Goal: Information Seeking & Learning: Learn about a topic

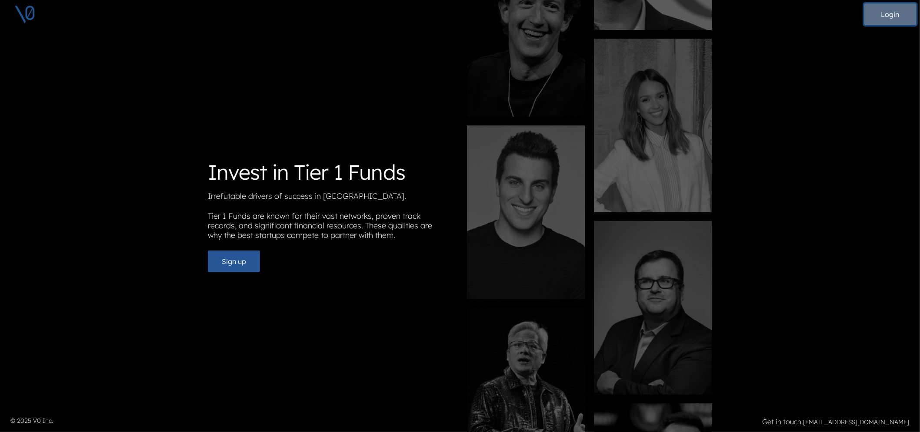
click at [897, 17] on button "Login" at bounding box center [890, 14] width 52 height 22
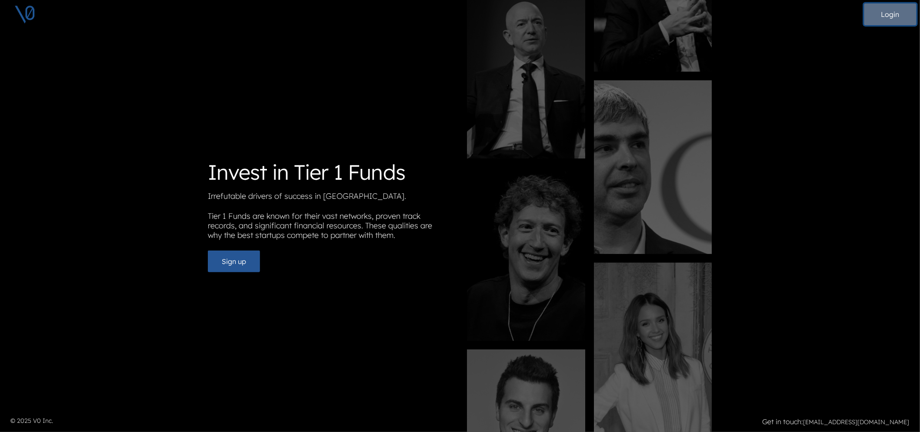
click at [894, 13] on button "Login" at bounding box center [890, 14] width 52 height 22
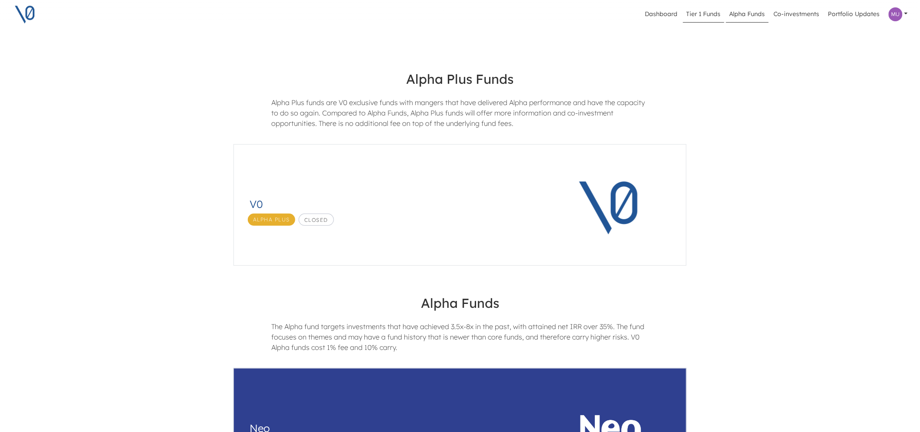
click at [706, 15] on link "Tier 1 Funds" at bounding box center [703, 14] width 41 height 17
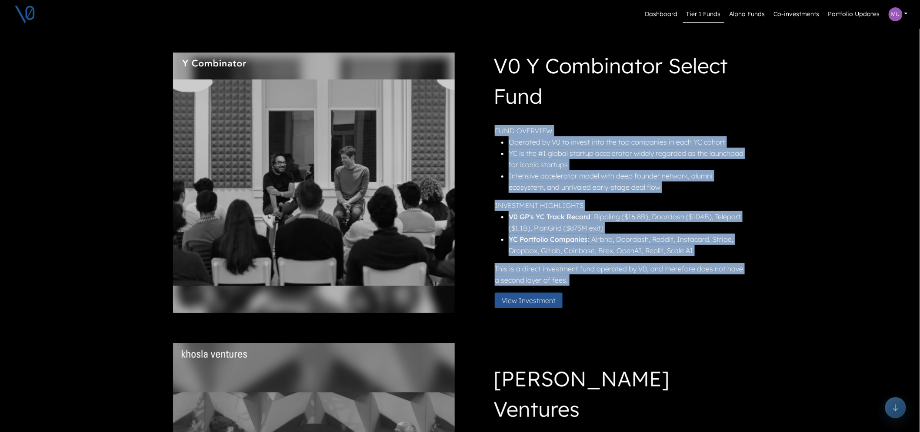
drag, startPoint x: 498, startPoint y: 129, endPoint x: 574, endPoint y: 287, distance: 175.3
click at [574, 287] on div "FUND OVERVIEW Operated by V0 to invest into the top companies in each YC cohort…" at bounding box center [620, 220] width 250 height 190
copy div "FUND OVERVIEW Operated by V0 to invest into the top companies in each YC cohort…"
click at [531, 297] on button "View Investment" at bounding box center [529, 301] width 68 height 16
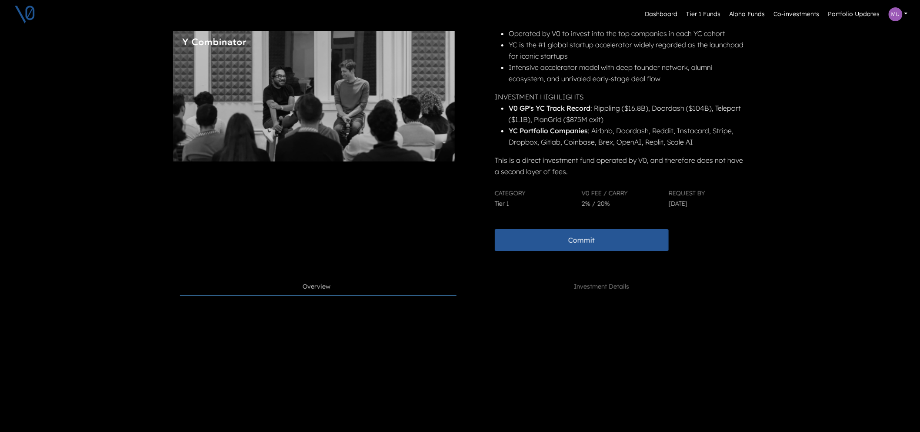
scroll to position [107, 0]
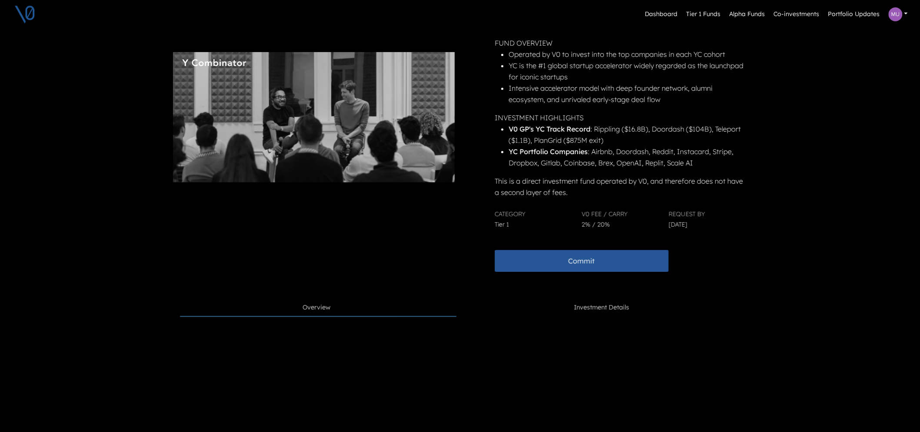
click at [604, 311] on span "Investment Details" at bounding box center [601, 308] width 55 height 10
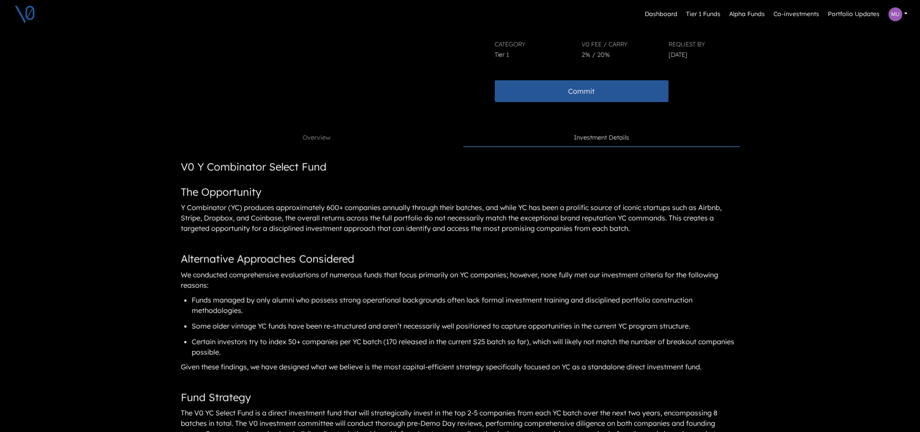
scroll to position [300, 0]
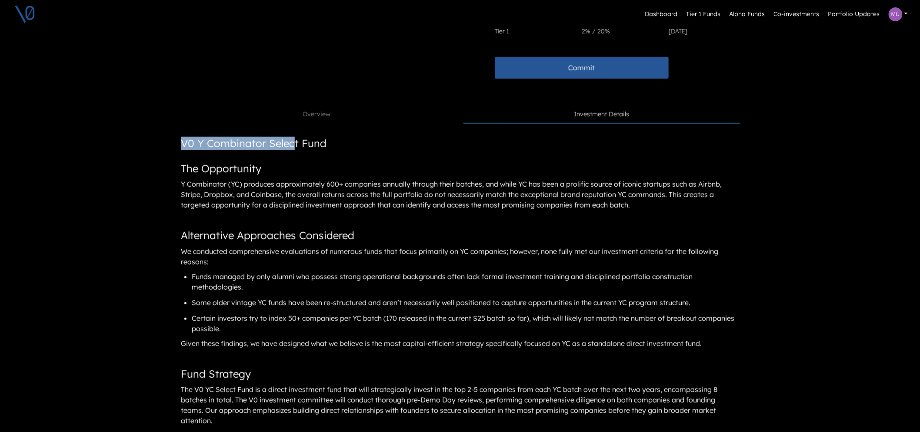
drag, startPoint x: 183, startPoint y: 141, endPoint x: 297, endPoint y: 150, distance: 114.2
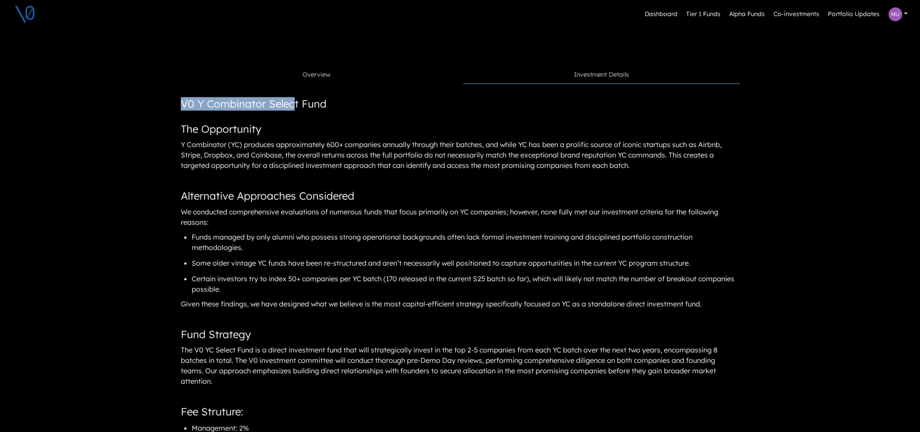
scroll to position [252, 0]
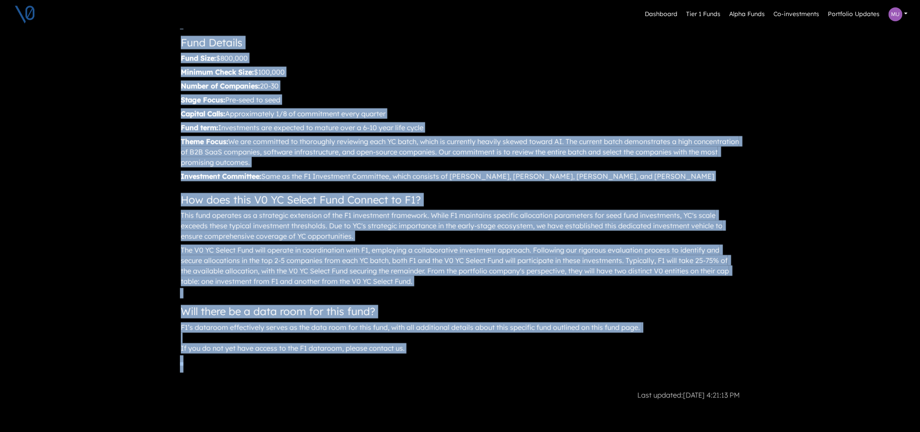
scroll to position [851, 0]
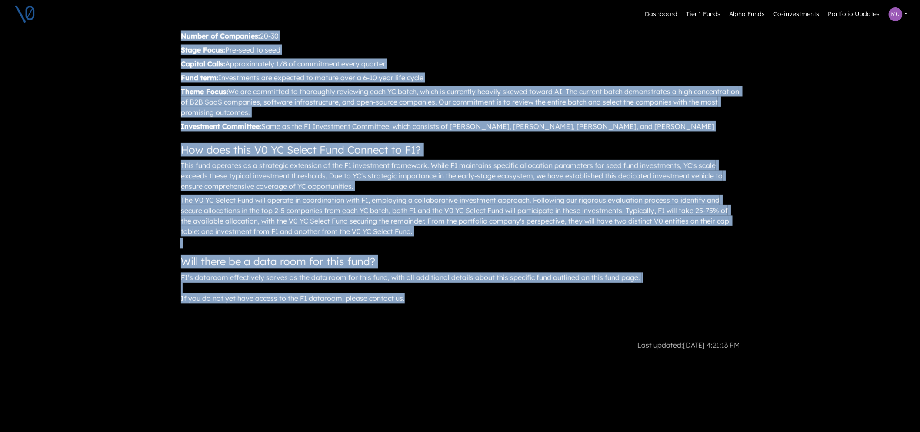
drag, startPoint x: 186, startPoint y: 189, endPoint x: 418, endPoint y: 299, distance: 257.0
copy article "V0 Y Combinator Select Fund The Opportunity Y Combinator (YC) produces approxim…"
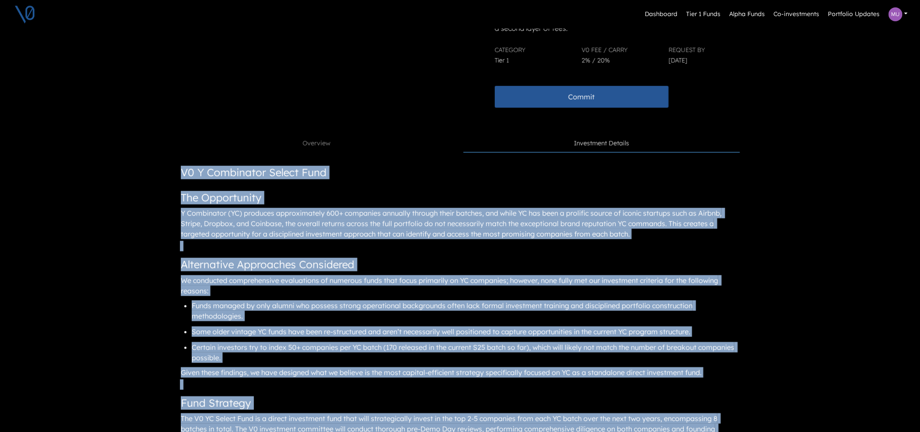
scroll to position [272, 0]
click at [202, 164] on h3 "V0 Y Combinator Select Fund" at bounding box center [253, 172] width 147 height 16
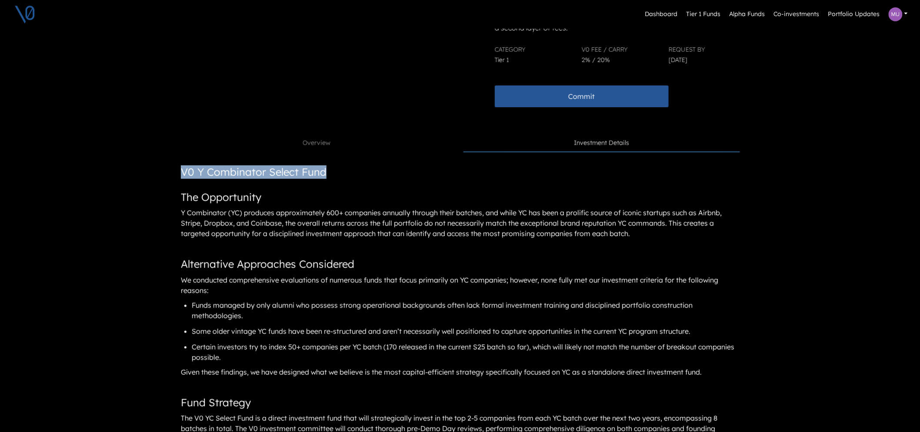
drag, startPoint x: 185, startPoint y: 170, endPoint x: 329, endPoint y: 175, distance: 143.5
click at [326, 175] on span "V0 Y Combinator Select Fund" at bounding box center [254, 172] width 146 height 13
copy span "V0 Y Combinator Select Fund"
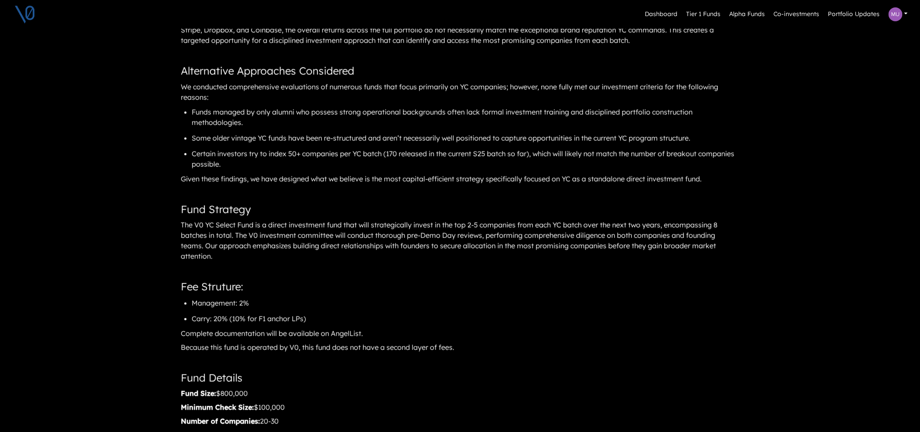
scroll to position [610, 0]
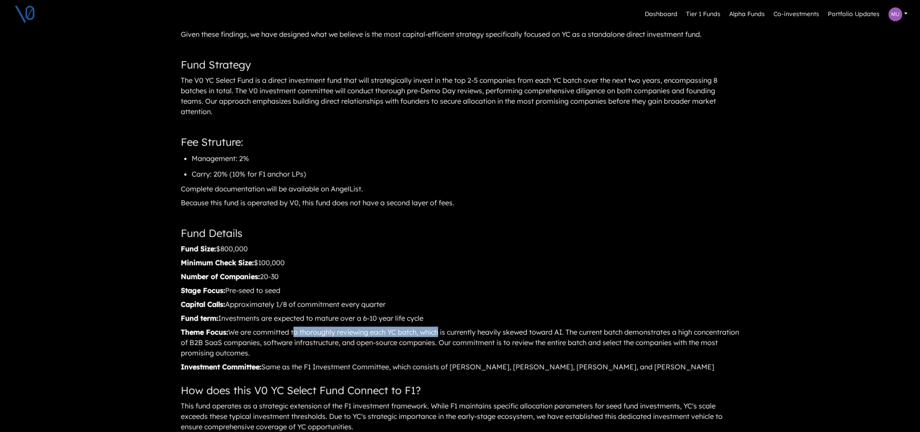
drag, startPoint x: 296, startPoint y: 333, endPoint x: 442, endPoint y: 333, distance: 146.0
click at [442, 333] on div "Theme Focus: We are committed to thoroughly reviewing each YC batch, which is c…" at bounding box center [460, 343] width 560 height 34
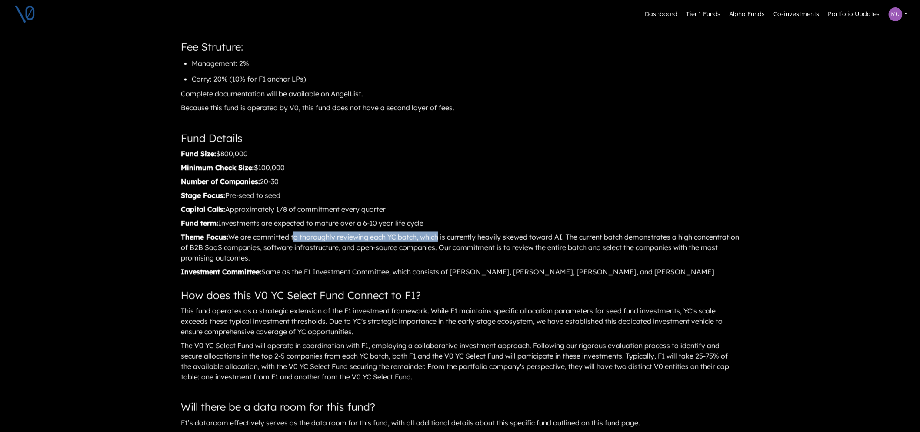
scroll to position [706, 0]
drag, startPoint x: 304, startPoint y: 315, endPoint x: 409, endPoint y: 326, distance: 105.7
click at [409, 326] on div "This fund operates as a strategic extension of the F1 investment framework. Whi…" at bounding box center [460, 320] width 560 height 34
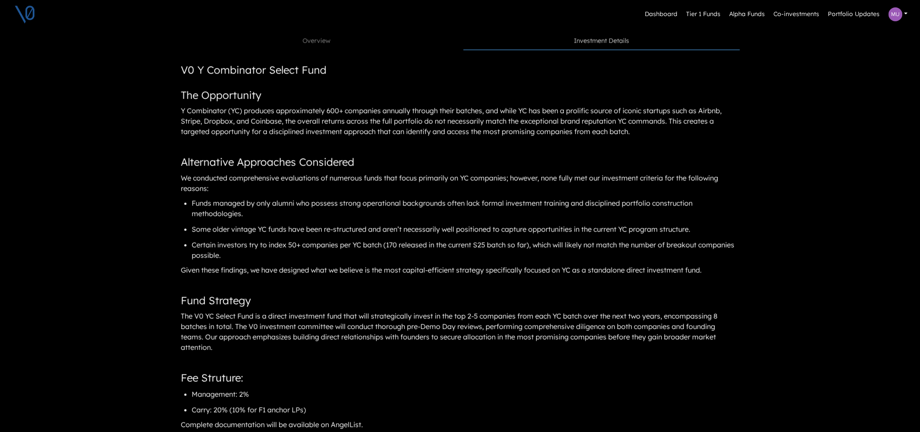
scroll to position [368, 0]
